Goal: Task Accomplishment & Management: Use online tool/utility

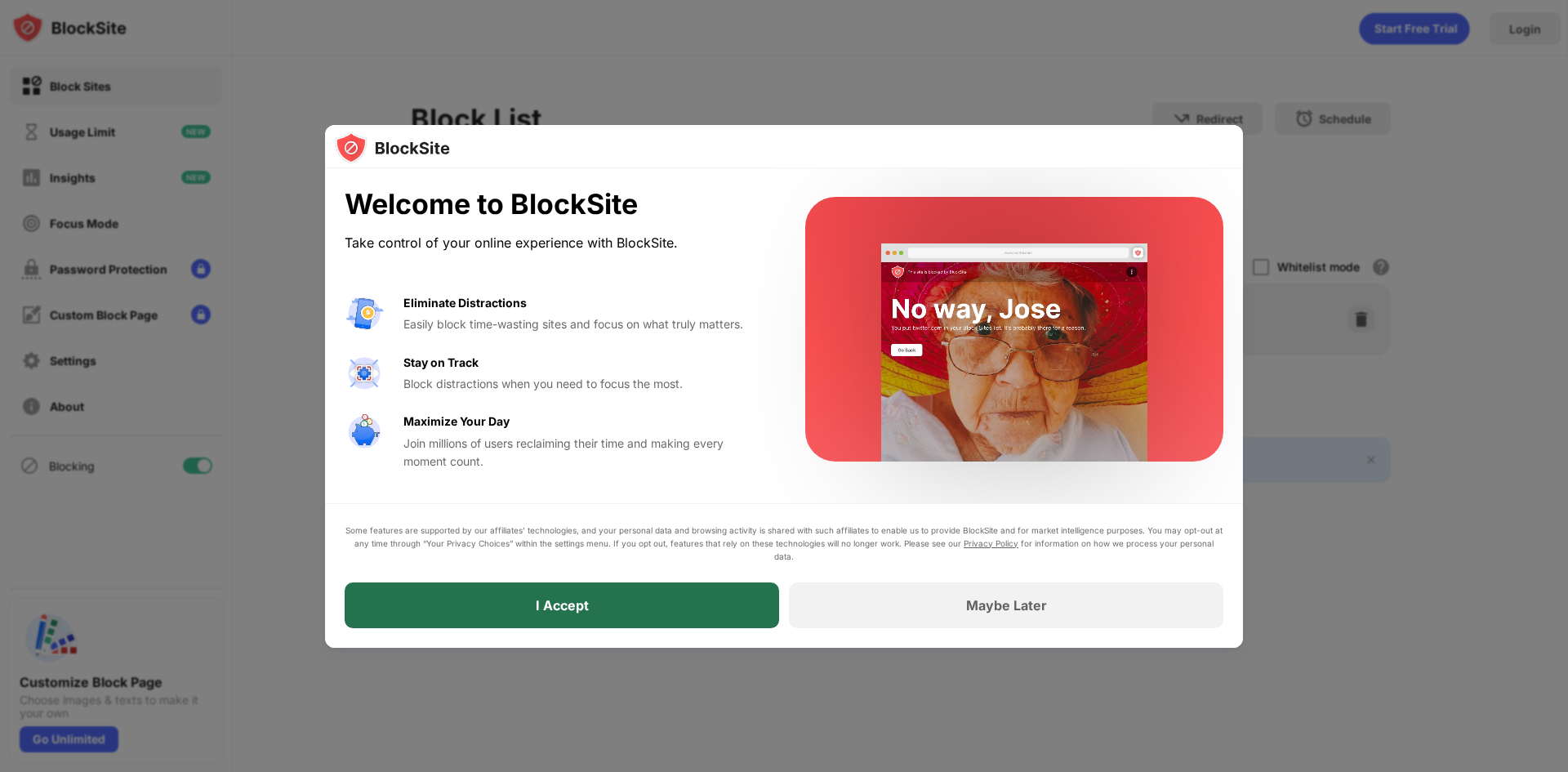
click at [597, 594] on div "I Accept" at bounding box center [562, 605] width 435 height 45
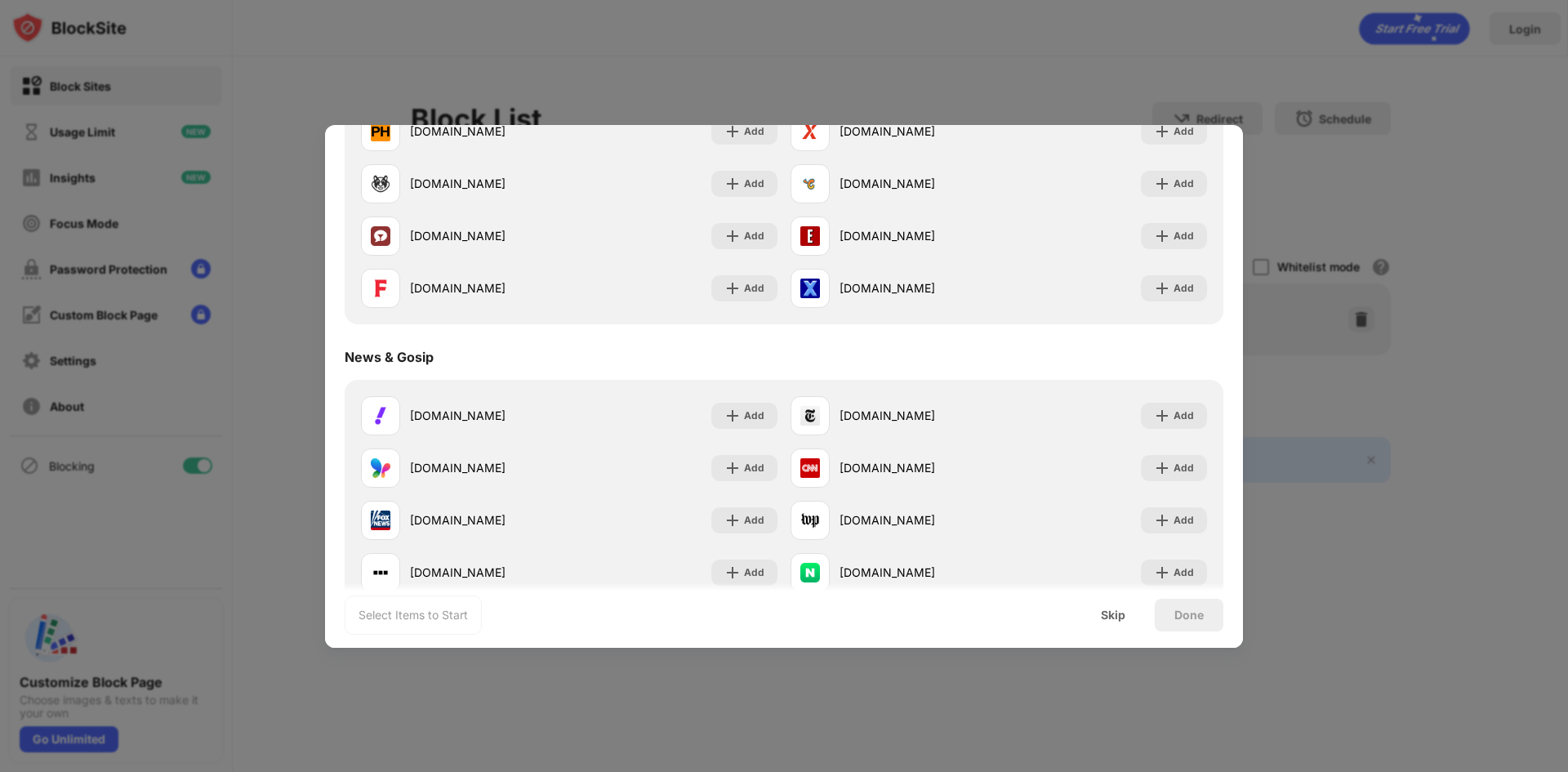
scroll to position [1225, 0]
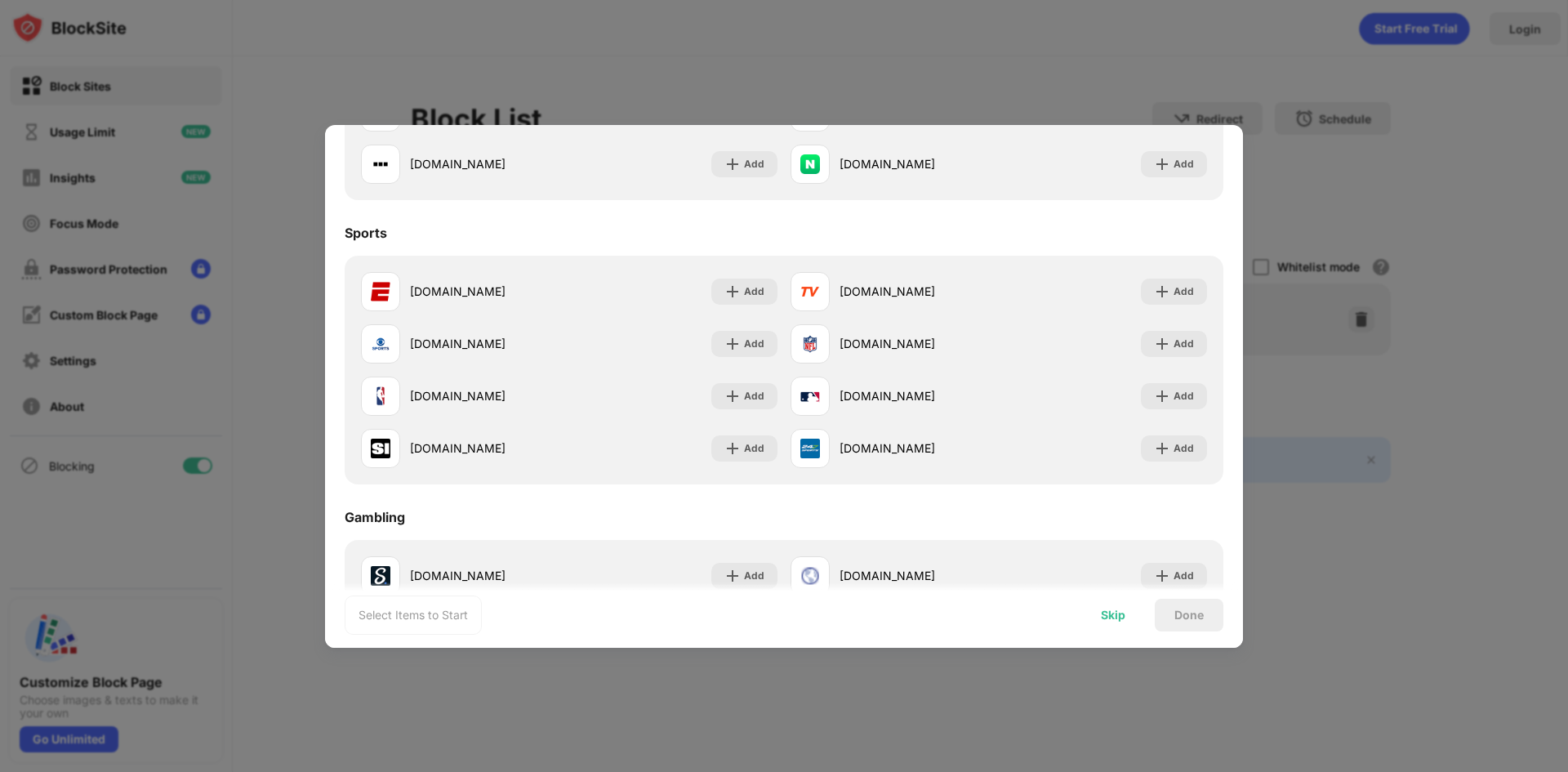
click at [1121, 618] on div "Skip" at bounding box center [1112, 615] width 24 height 14
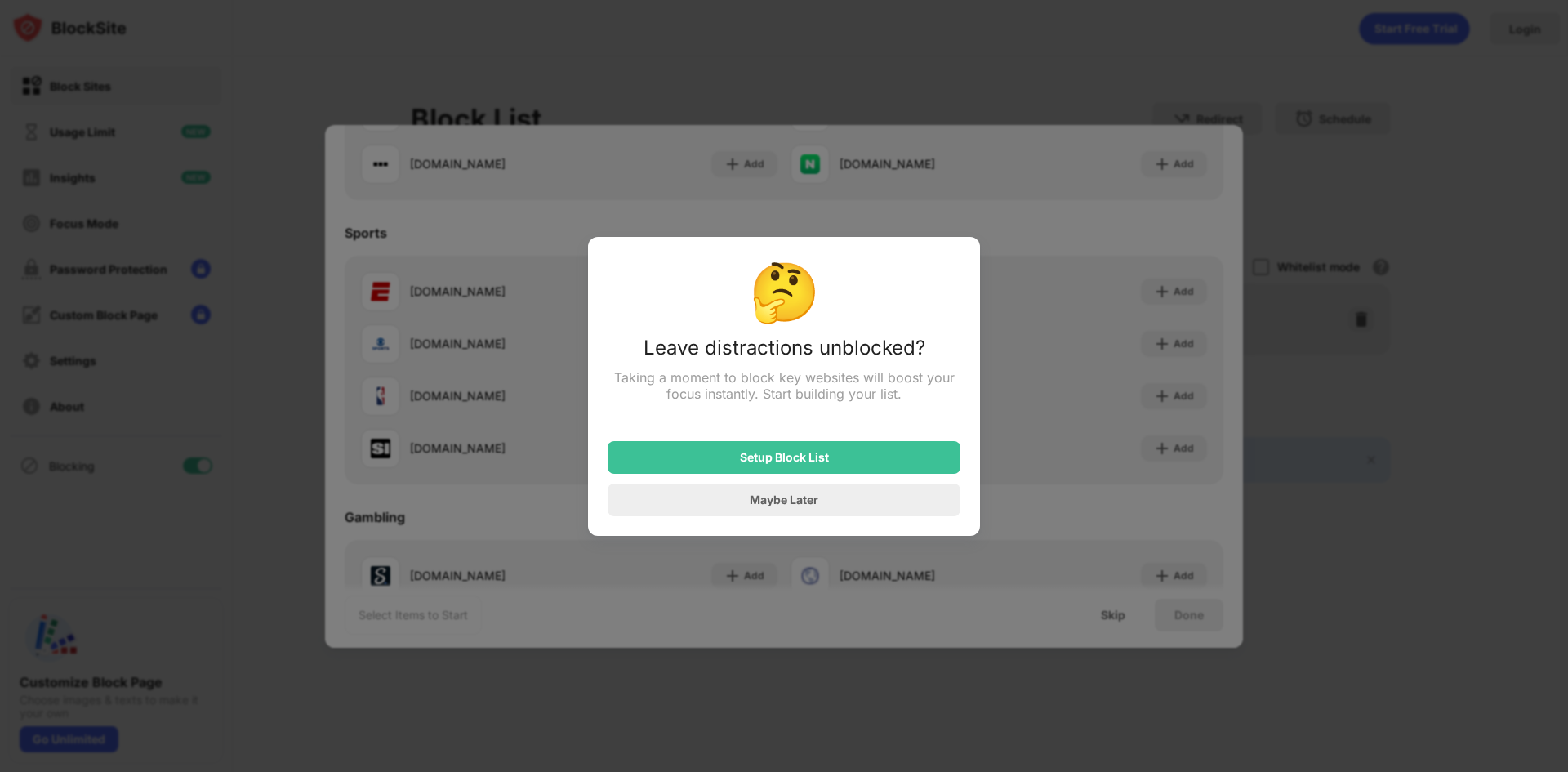
click at [1093, 573] on div at bounding box center [784, 386] width 1568 height 772
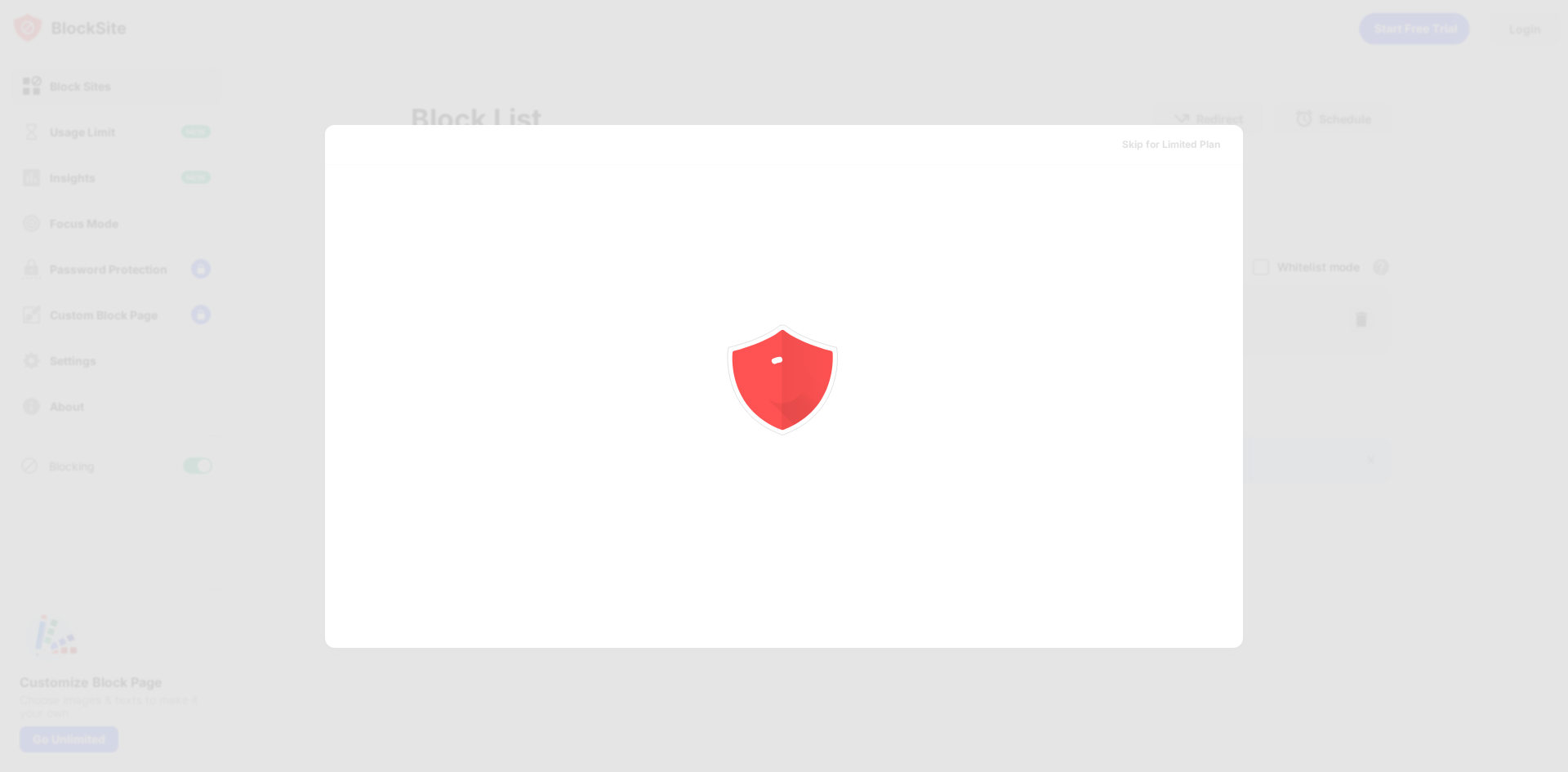
scroll to position [0, 0]
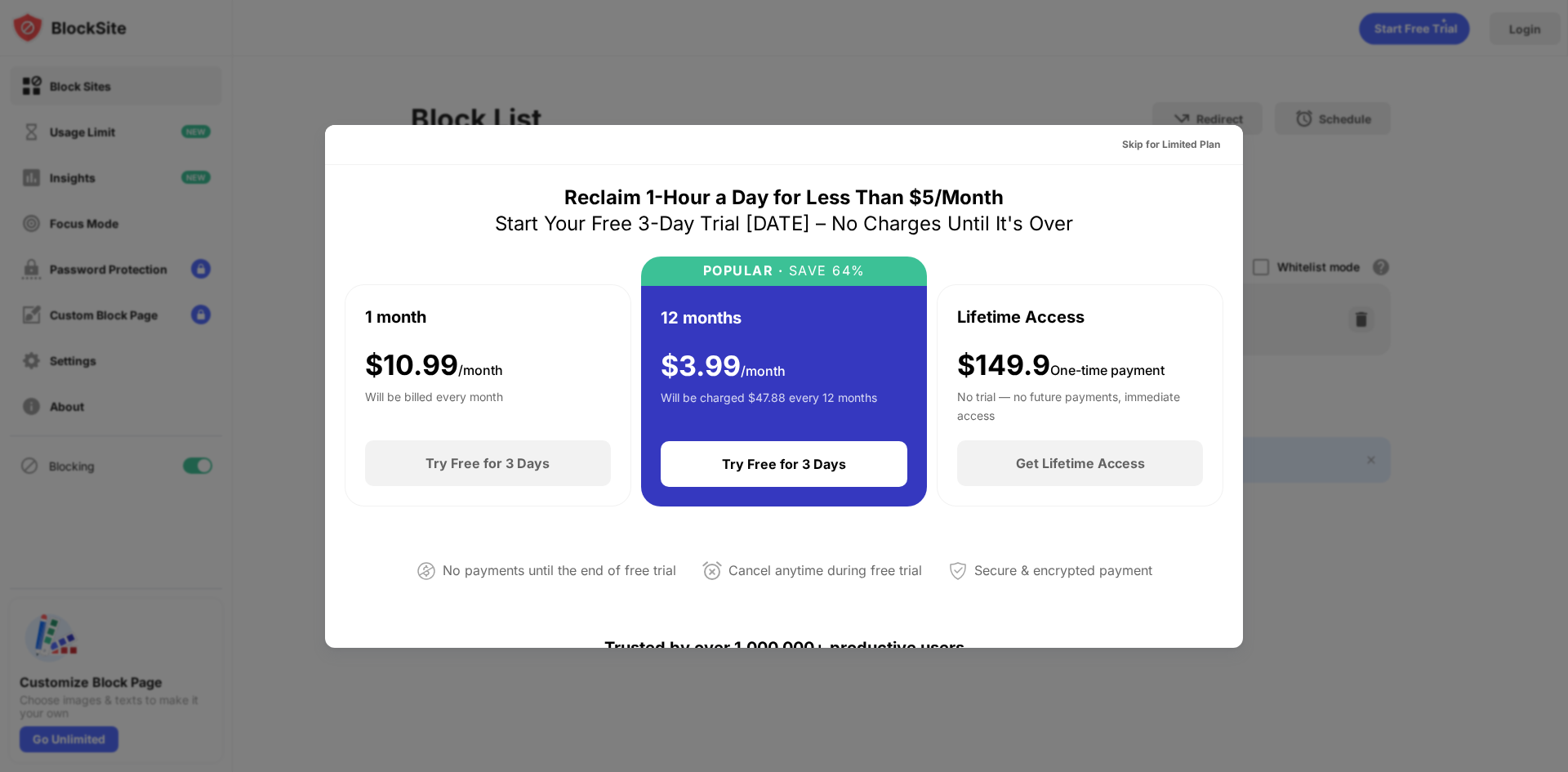
click at [1336, 93] on div at bounding box center [784, 386] width 1568 height 772
click at [1162, 146] on div "Skip for Limited Plan" at bounding box center [1170, 144] width 98 height 16
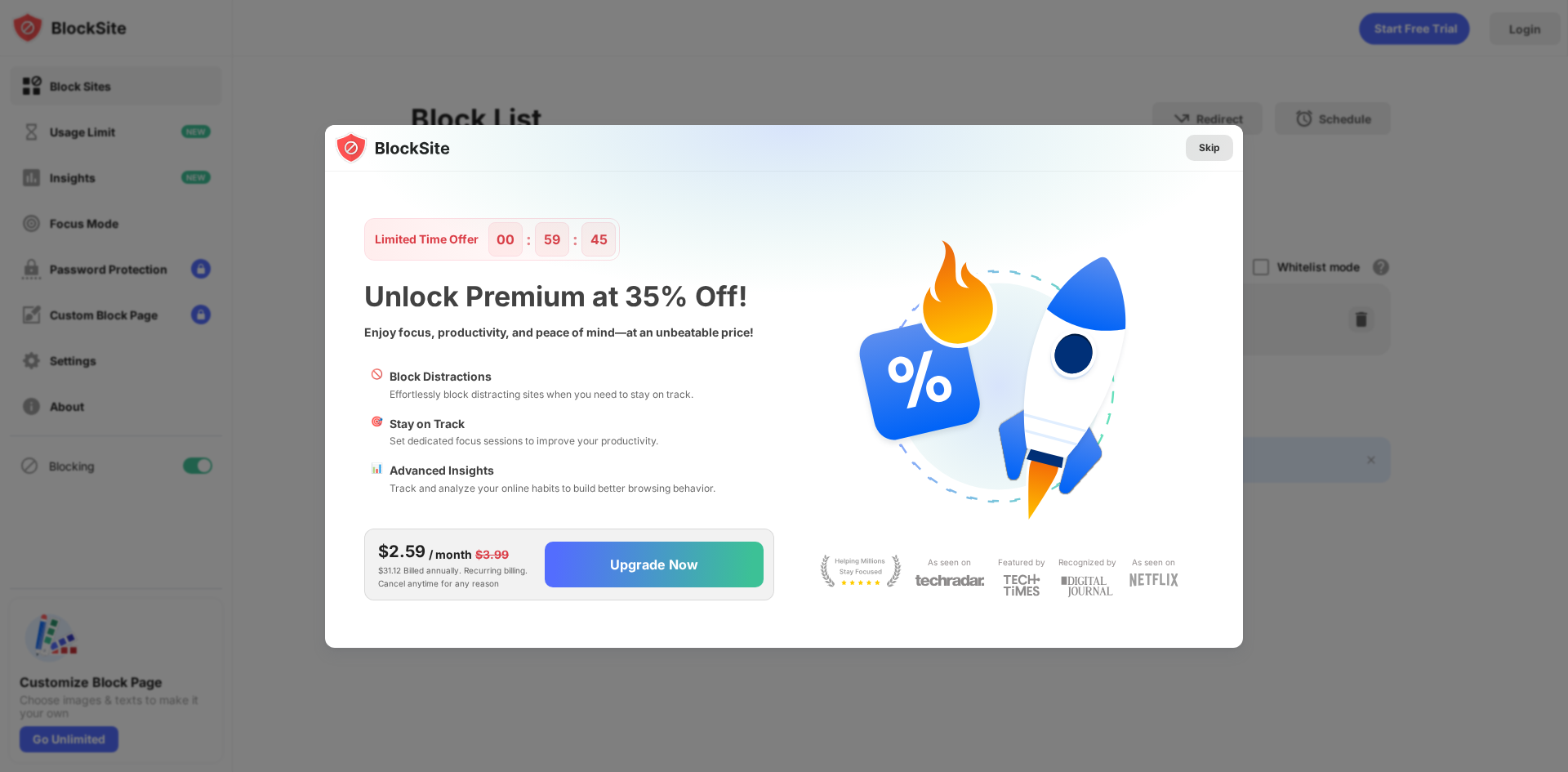
click at [1212, 152] on div "Skip" at bounding box center [1210, 148] width 21 height 16
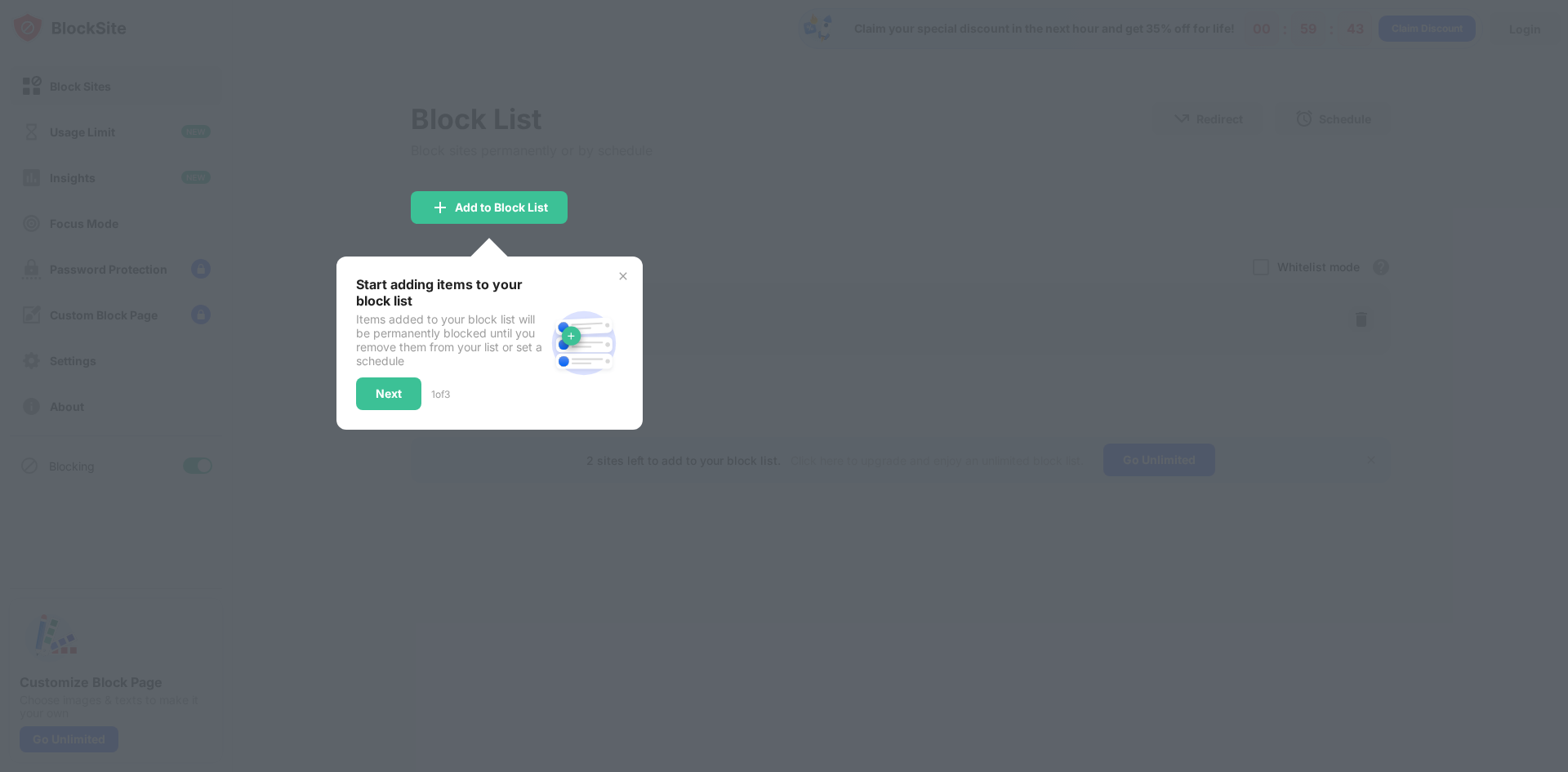
click at [679, 166] on div at bounding box center [784, 386] width 1568 height 772
click at [501, 201] on div "Add to Block List" at bounding box center [501, 208] width 93 height 14
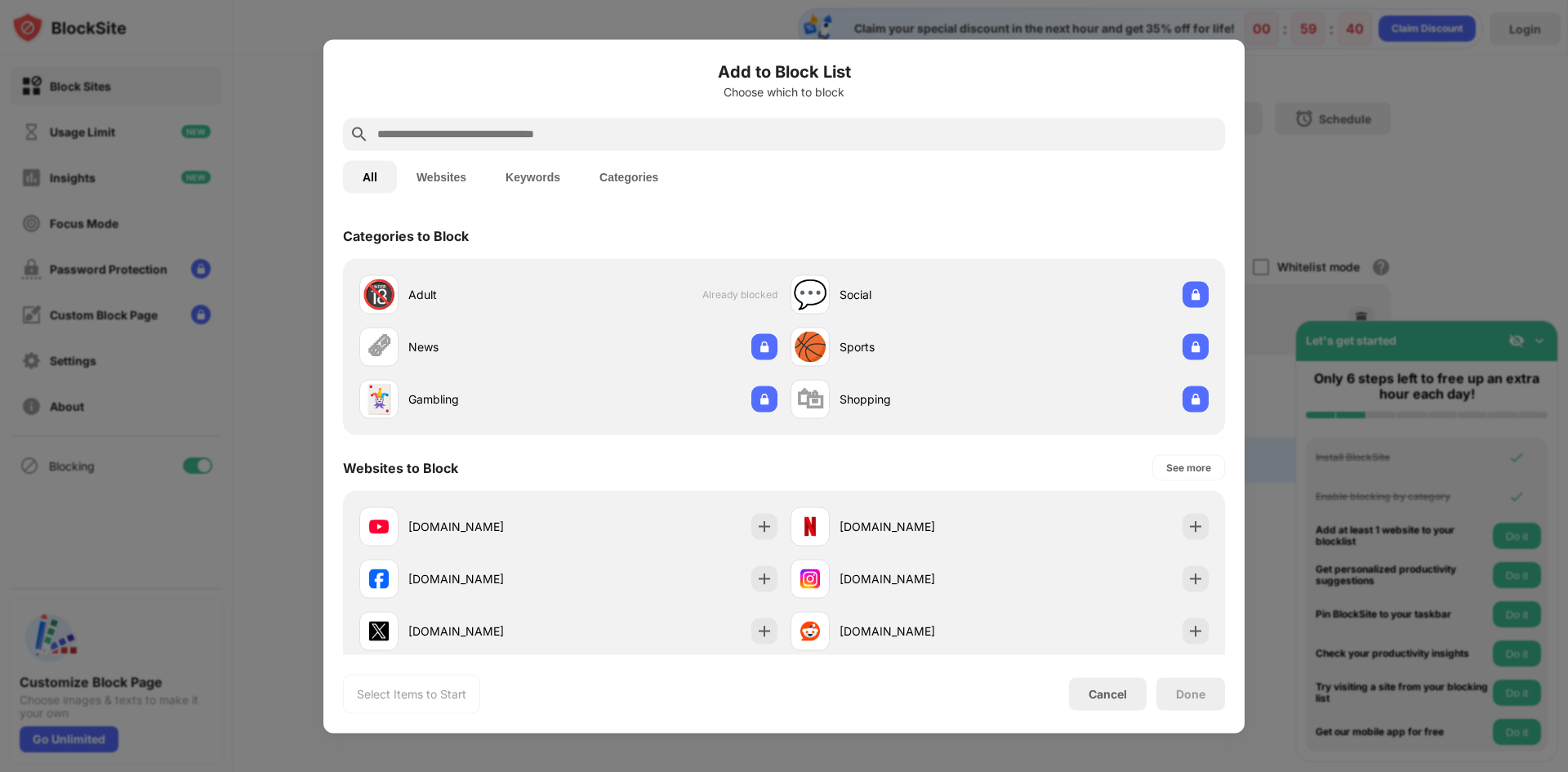
click at [479, 125] on input "text" at bounding box center [797, 133] width 842 height 19
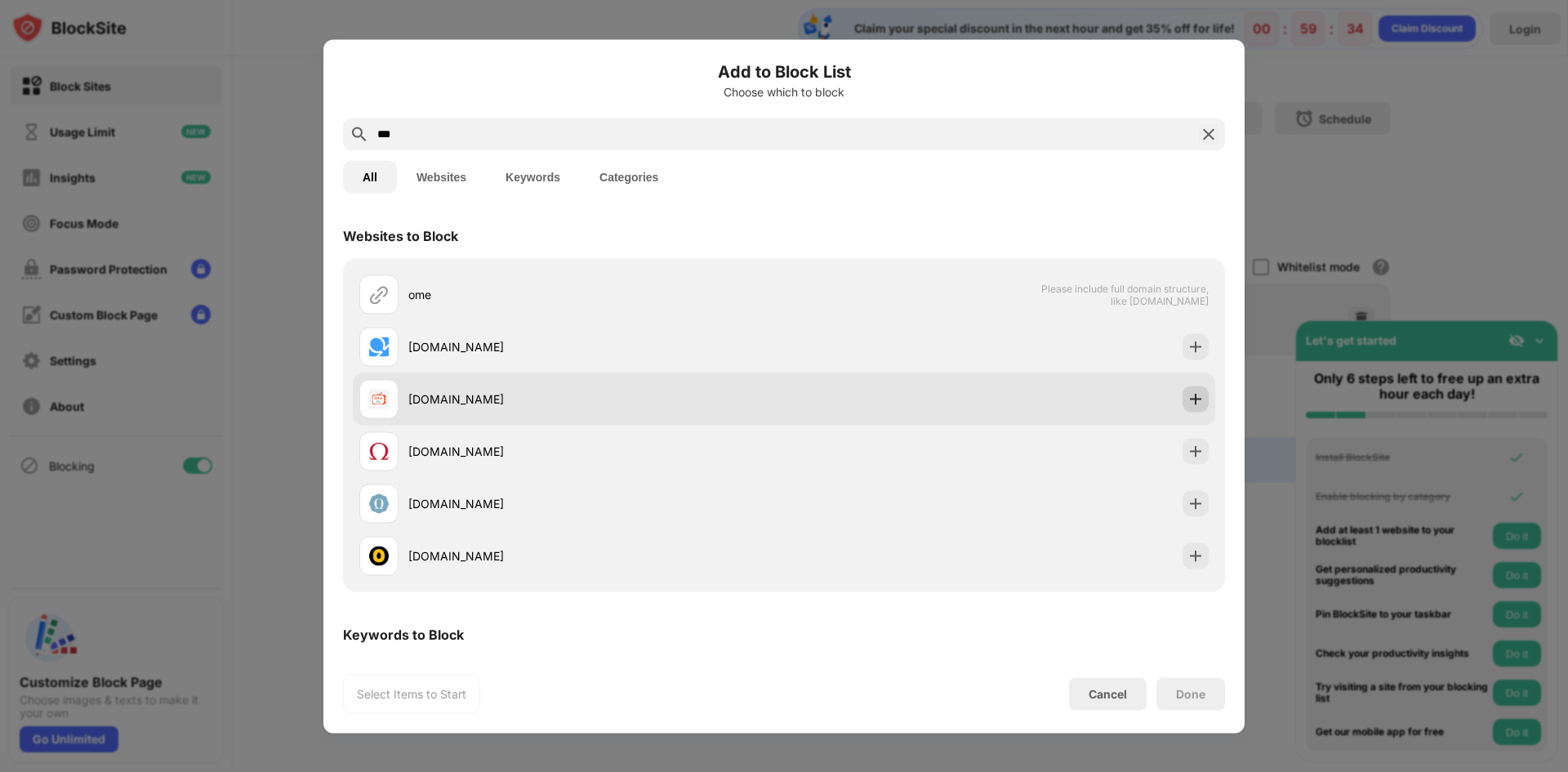
type input "***"
click at [1187, 405] on img at bounding box center [1195, 398] width 16 height 16
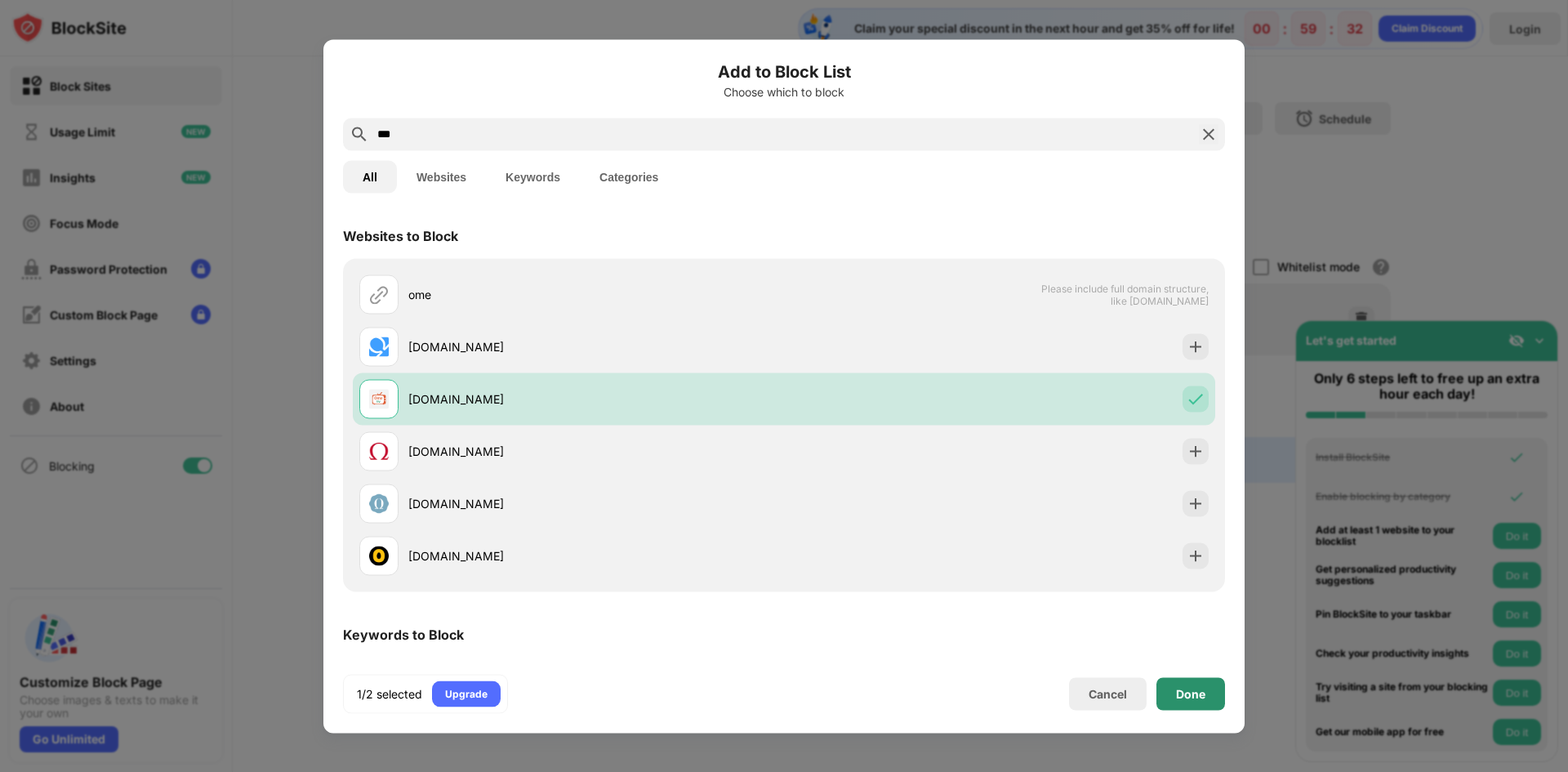
click at [1207, 688] on div "Done" at bounding box center [1190, 694] width 69 height 33
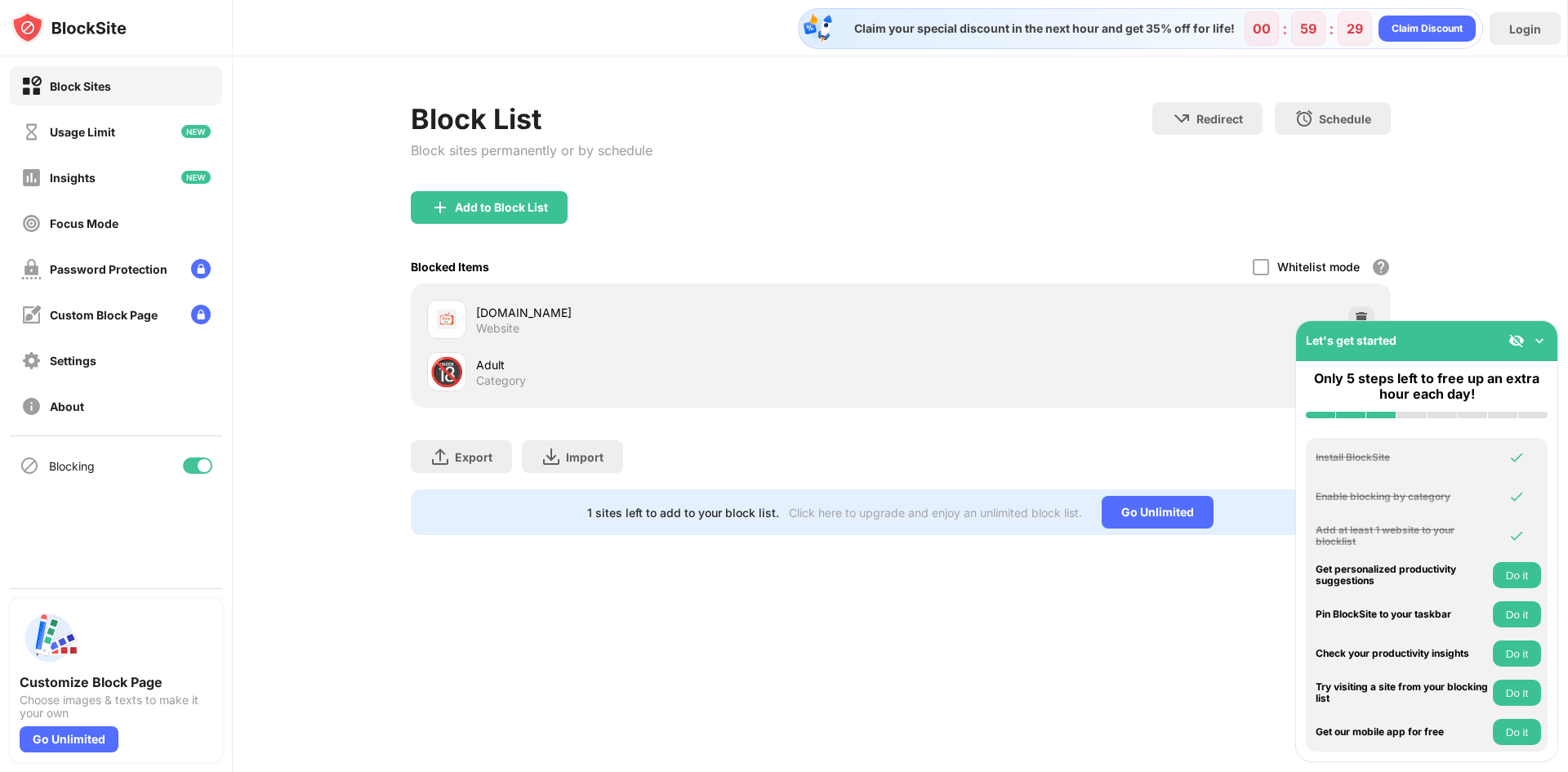
click at [1541, 341] on img at bounding box center [1539, 340] width 16 height 16
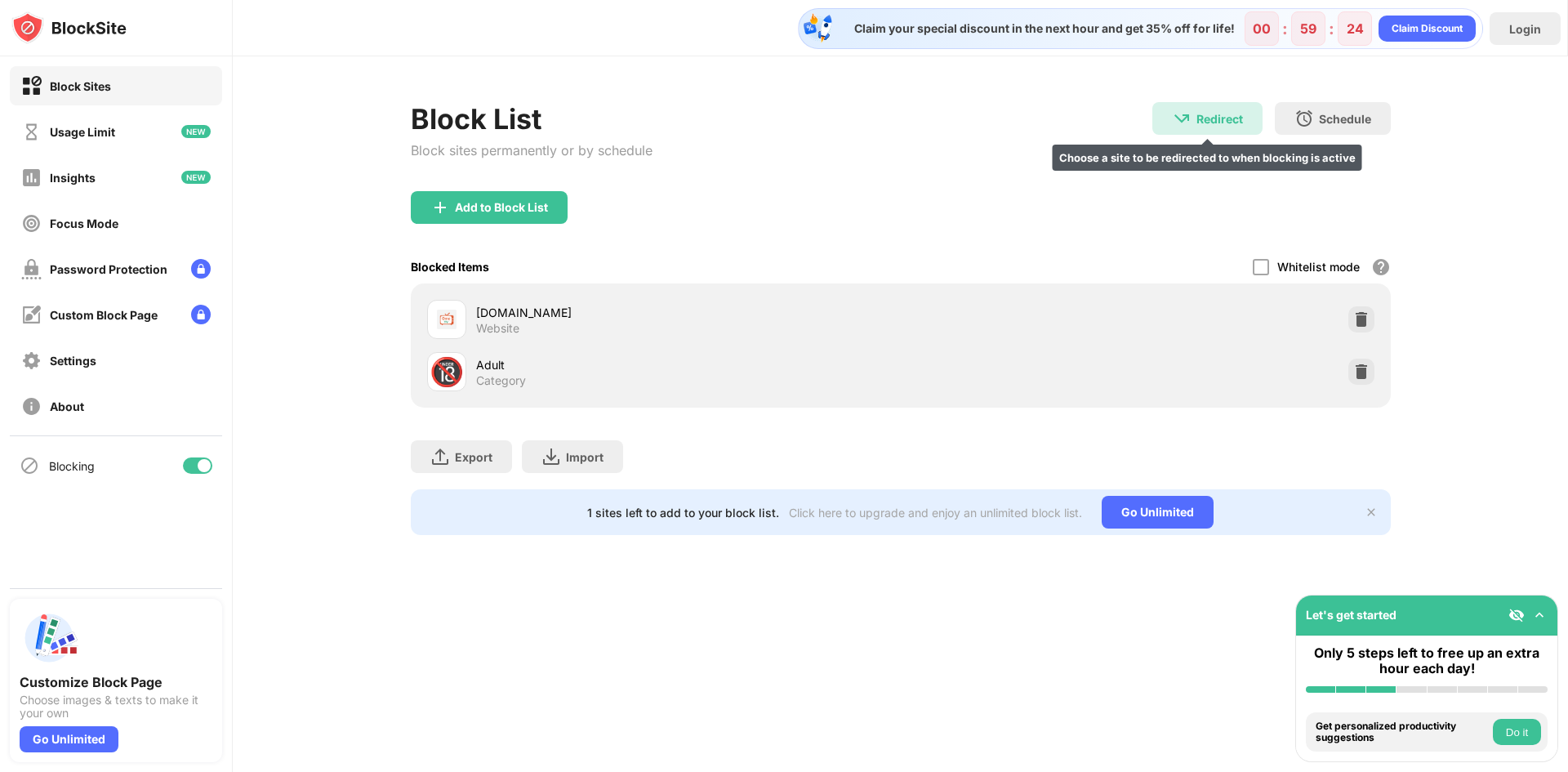
click at [1208, 114] on div "Redirect" at bounding box center [1219, 119] width 46 height 14
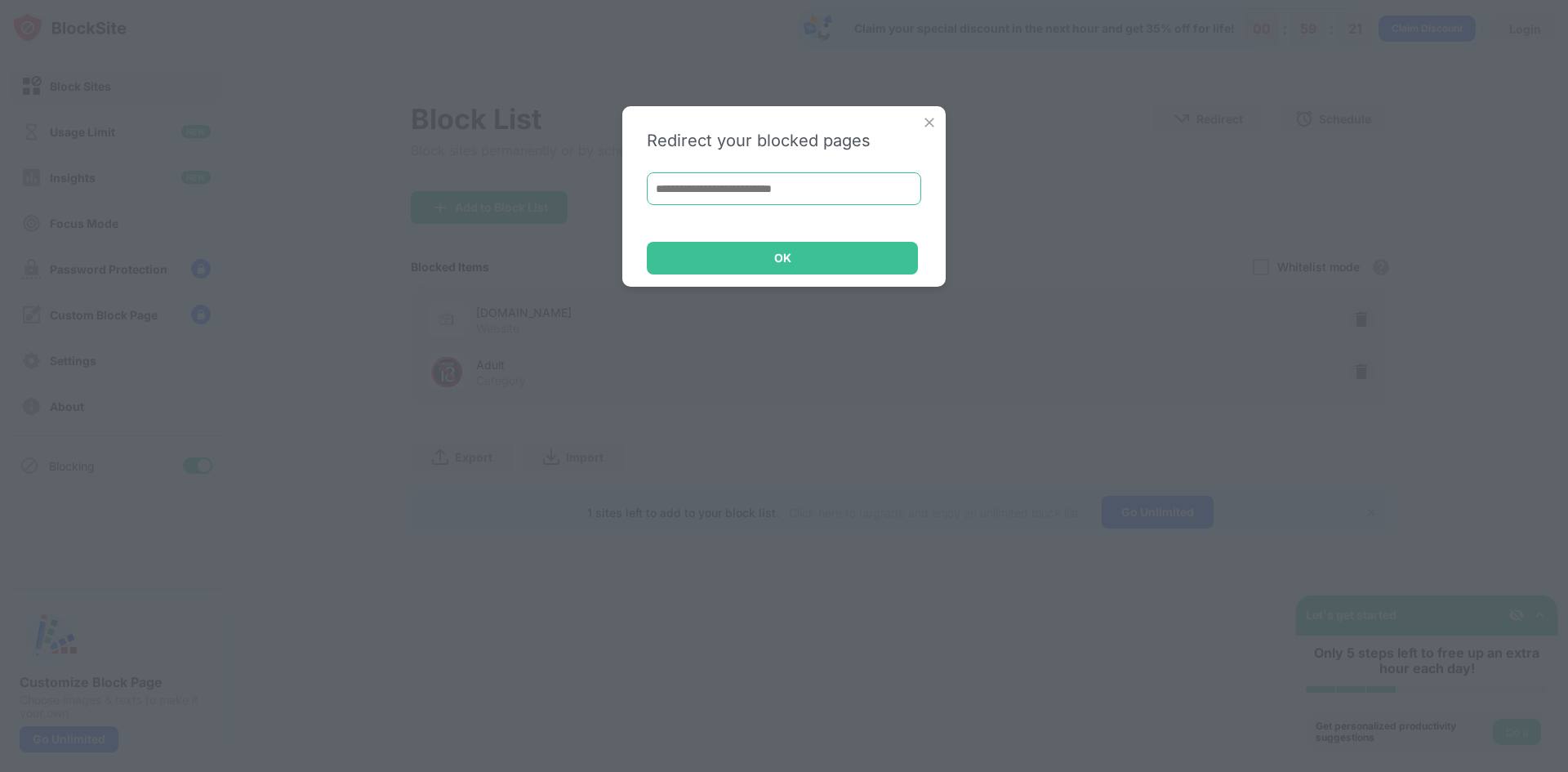
click at [790, 189] on input at bounding box center [784, 188] width 274 height 33
